Goal: Transaction & Acquisition: Book appointment/travel/reservation

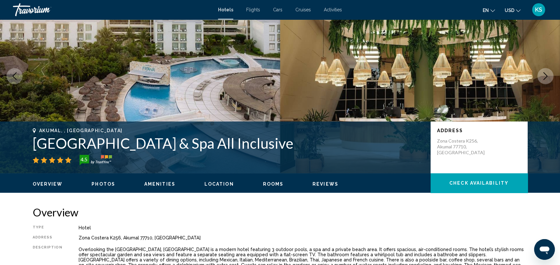
scroll to position [3, 0]
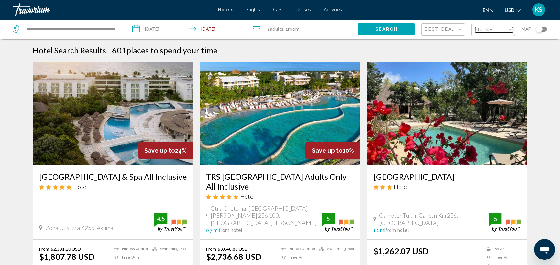
click at [489, 31] on span "Filter" at bounding box center [484, 29] width 18 height 5
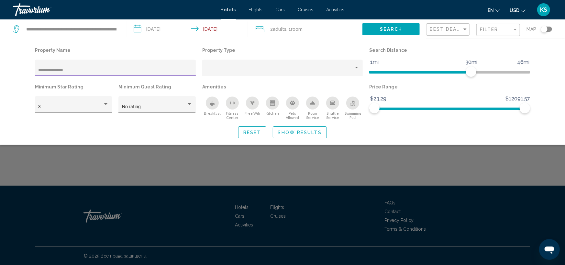
type input "**********"
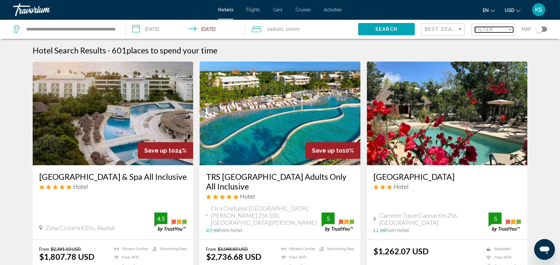
click at [491, 30] on span "Filter" at bounding box center [484, 29] width 18 height 5
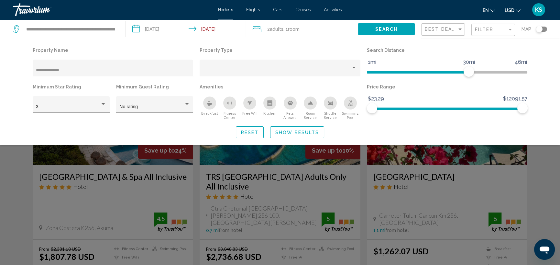
click at [404, 189] on div "Search widget" at bounding box center [280, 181] width 560 height 168
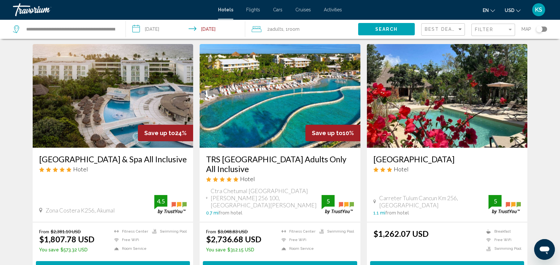
scroll to position [16, 0]
